Goal: Transaction & Acquisition: Purchase product/service

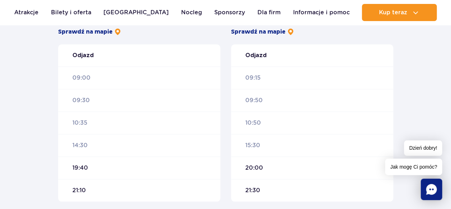
click at [413, 169] on span "Jak mogę Ci pomóc?" at bounding box center [413, 166] width 57 height 16
click at [429, 188] on icon "Chat" at bounding box center [431, 189] width 11 height 11
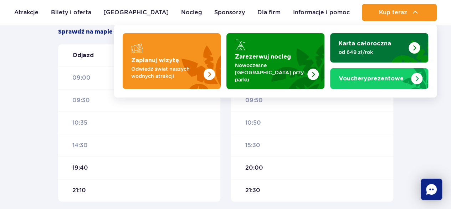
click at [370, 49] on p "od 649 zł/rok" at bounding box center [374, 52] width 70 height 7
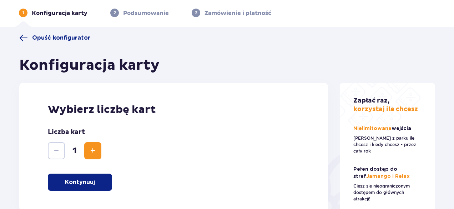
scroll to position [14, 0]
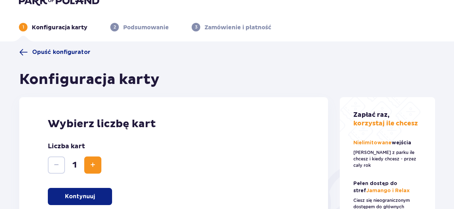
click at [88, 198] on p "Kontynuuj" at bounding box center [80, 196] width 30 height 8
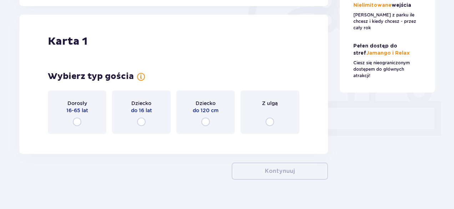
scroll to position [239, 0]
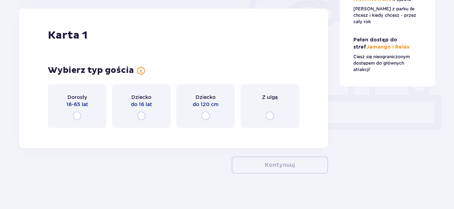
click at [78, 117] on input "radio" at bounding box center [77, 115] width 9 height 9
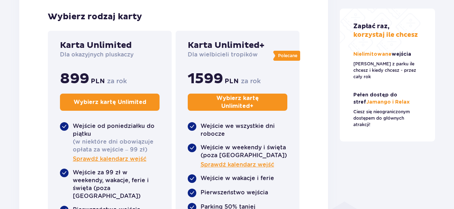
scroll to position [381, 0]
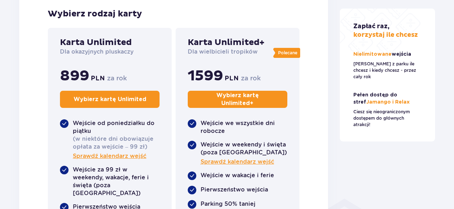
click at [315, 105] on div "Karta 1 Wybierz typ gościa Dorosły 16-65 lat Dziecko do 16 lat Dziecko do 120 c…" at bounding box center [173, 106] width 309 height 478
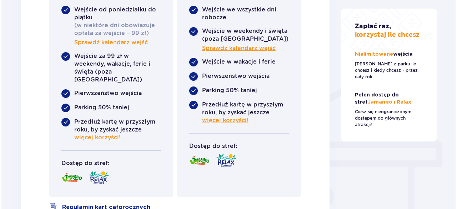
scroll to position [495, 0]
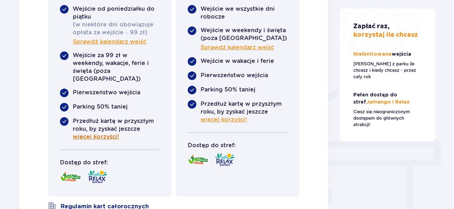
click at [105, 133] on span "więcej korzyści!" at bounding box center [96, 137] width 46 height 8
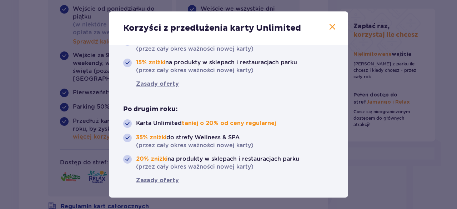
scroll to position [80, 0]
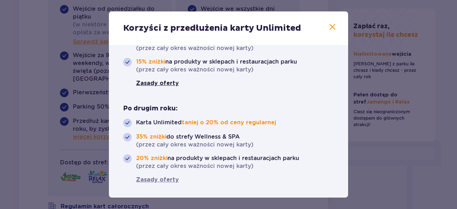
click at [157, 84] on link "Zasady oferty" at bounding box center [157, 83] width 43 height 8
click at [158, 178] on link "Zasady oferty" at bounding box center [157, 180] width 43 height 8
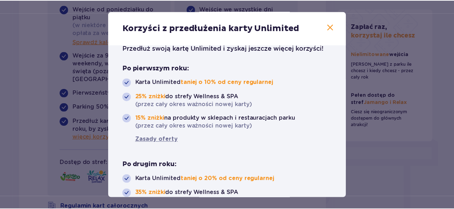
scroll to position [23, 0]
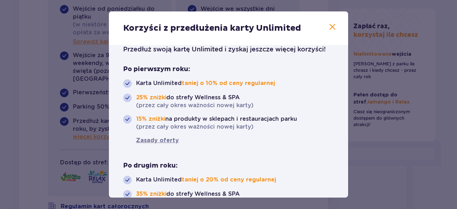
click at [329, 27] on span at bounding box center [332, 27] width 9 height 9
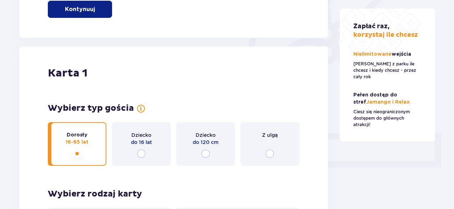
scroll to position [220, 0]
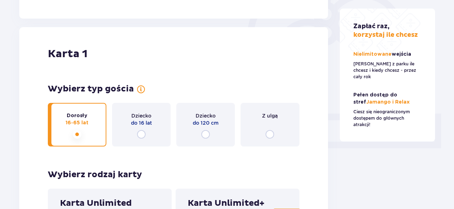
click at [270, 133] on input "radio" at bounding box center [269, 134] width 9 height 9
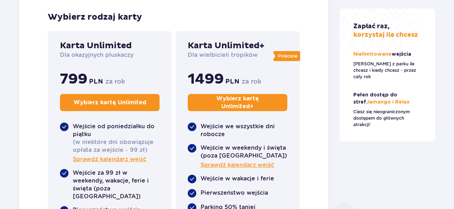
scroll to position [381, 0]
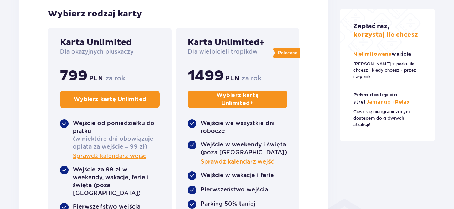
click at [314, 92] on div "Karta 1 Wybierz typ gościa Dorosły 16-65 lat Dziecko do 16 lat Dziecko do 120 c…" at bounding box center [173, 106] width 309 height 478
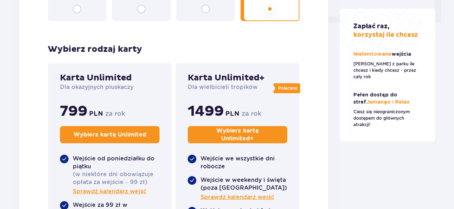
scroll to position [310, 0]
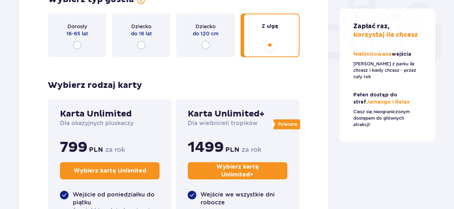
click at [107, 173] on p "Wybierz kartę Unlimited" at bounding box center [109, 171] width 73 height 8
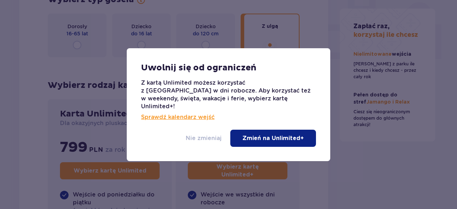
click at [203, 135] on p "Nie zmieniaj" at bounding box center [203, 138] width 36 height 8
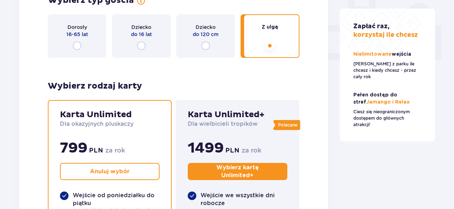
scroll to position [310, 0]
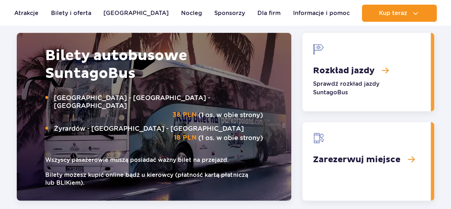
scroll to position [982, 0]
